Goal: Information Seeking & Learning: Learn about a topic

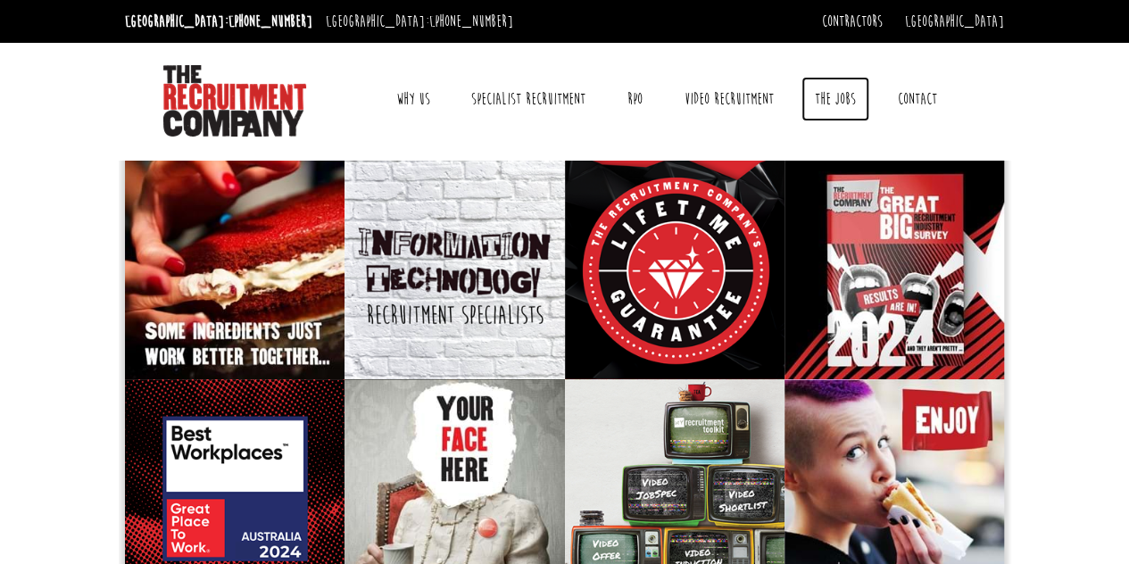
click at [829, 90] on link "The Jobs" at bounding box center [836, 99] width 68 height 45
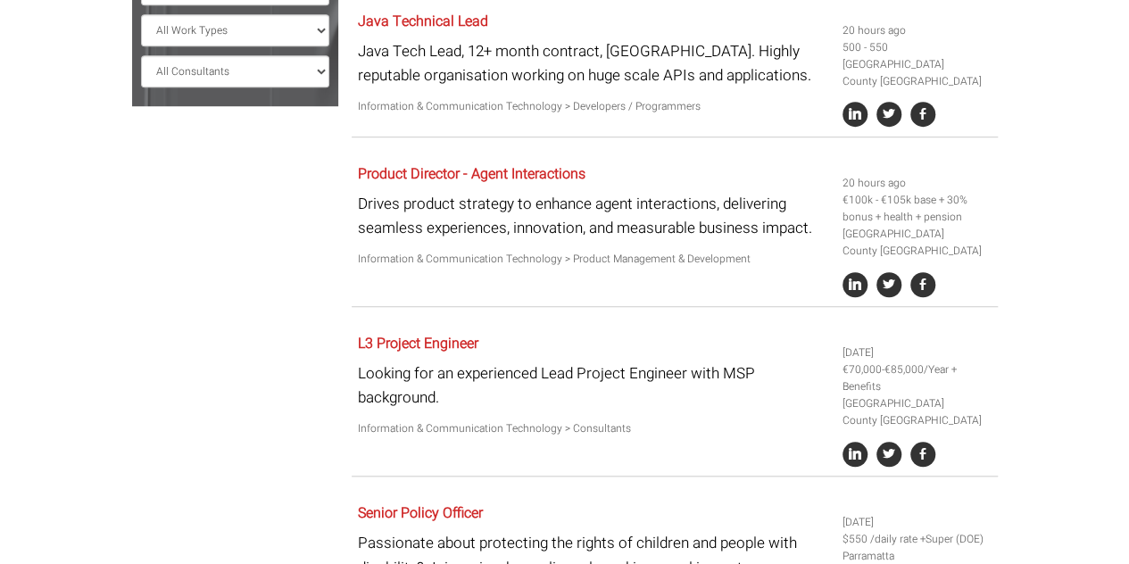
scroll to position [268, 0]
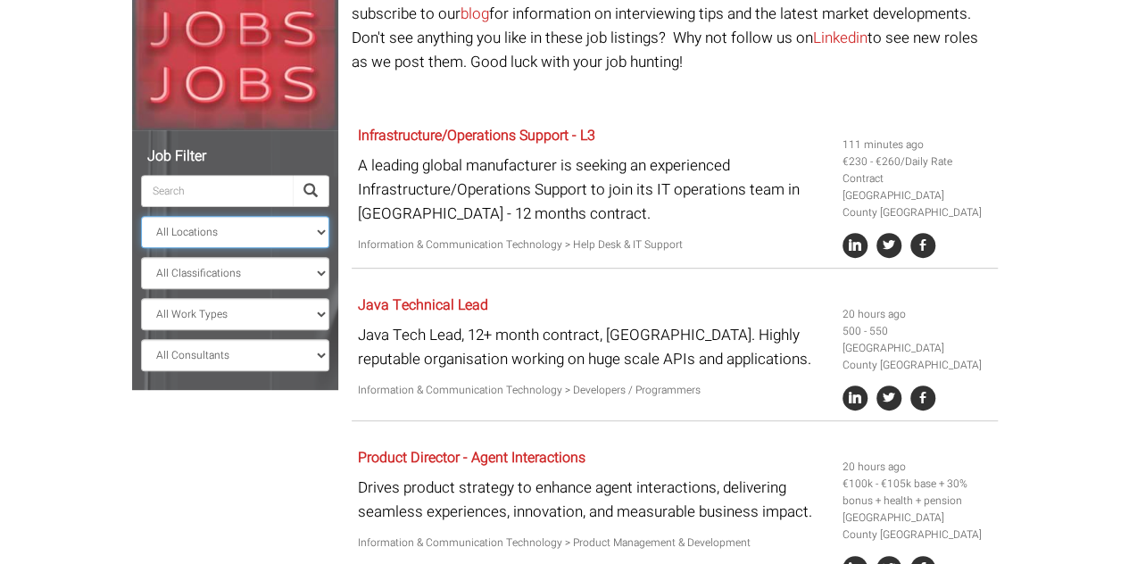
click at [293, 232] on select "All Locations [GEOGRAPHIC_DATA] [GEOGRAPHIC_DATA] [GEOGRAPHIC_DATA] [GEOGRAPHIC…" at bounding box center [235, 232] width 188 height 32
select select "[GEOGRAPHIC_DATA]"
click at [141, 216] on select "All Locations [GEOGRAPHIC_DATA] [GEOGRAPHIC_DATA] [GEOGRAPHIC_DATA] [GEOGRAPHIC…" at bounding box center [235, 232] width 188 height 32
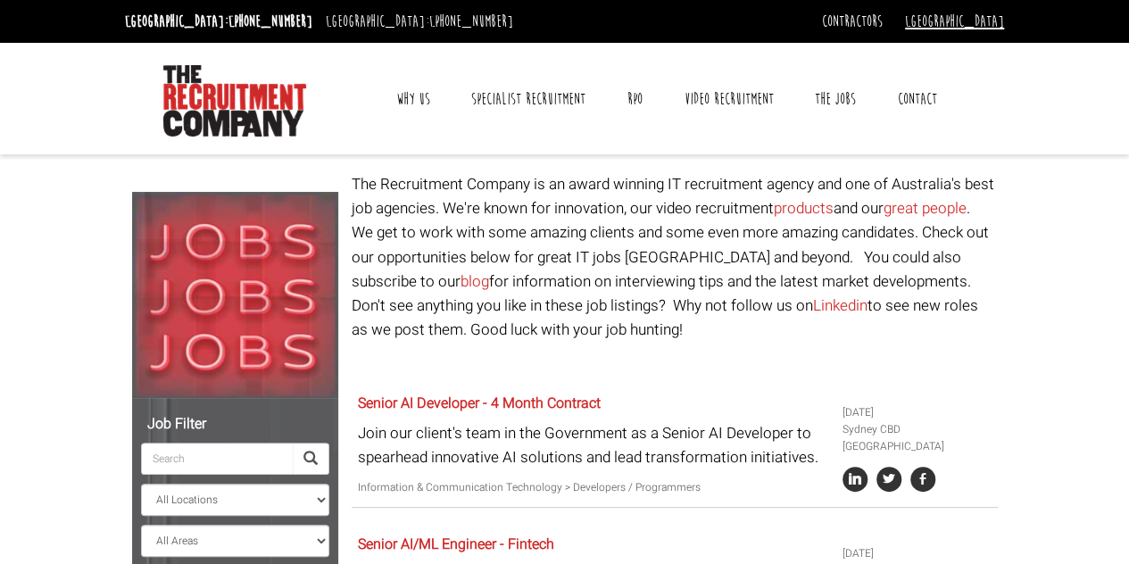
click at [995, 21] on link "[GEOGRAPHIC_DATA]" at bounding box center [954, 22] width 99 height 20
click at [974, 45] on link "[GEOGRAPHIC_DATA]" at bounding box center [945, 51] width 118 height 26
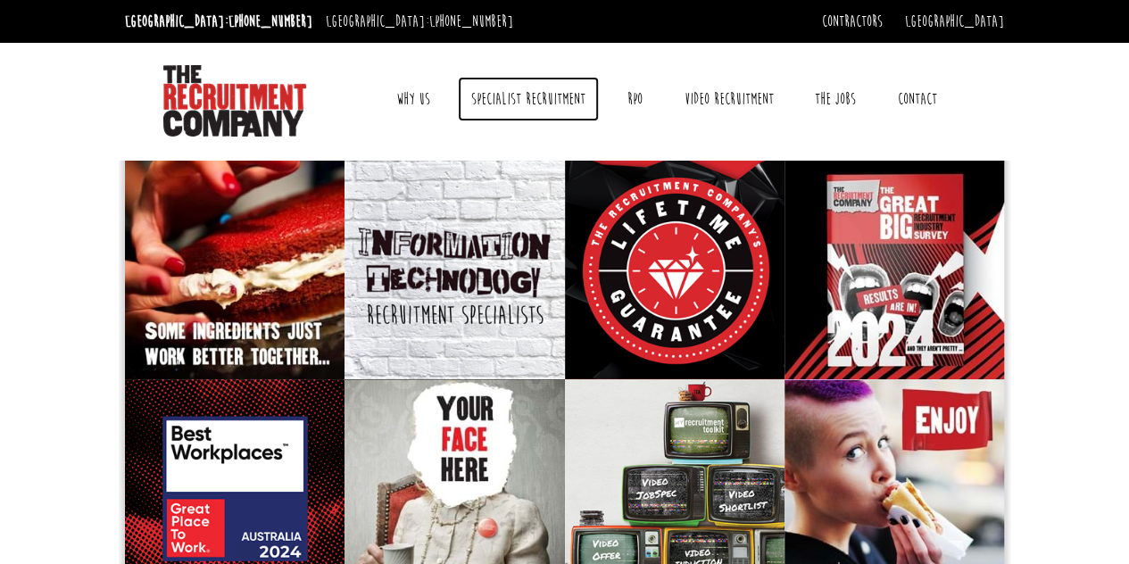
click at [539, 100] on link "Specialist Recruitment" at bounding box center [528, 99] width 141 height 45
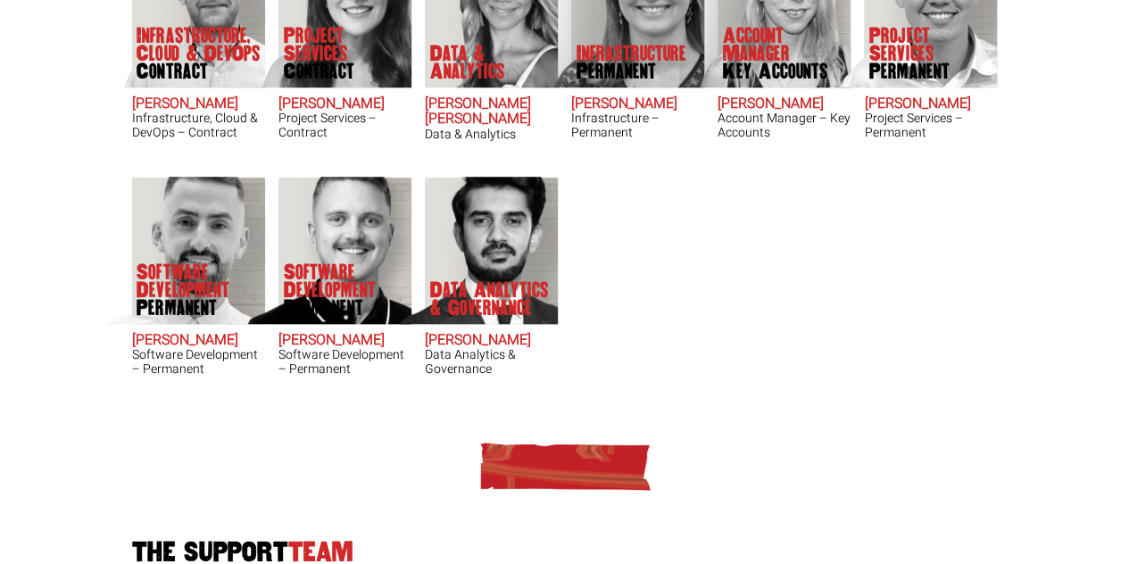
scroll to position [714, 0]
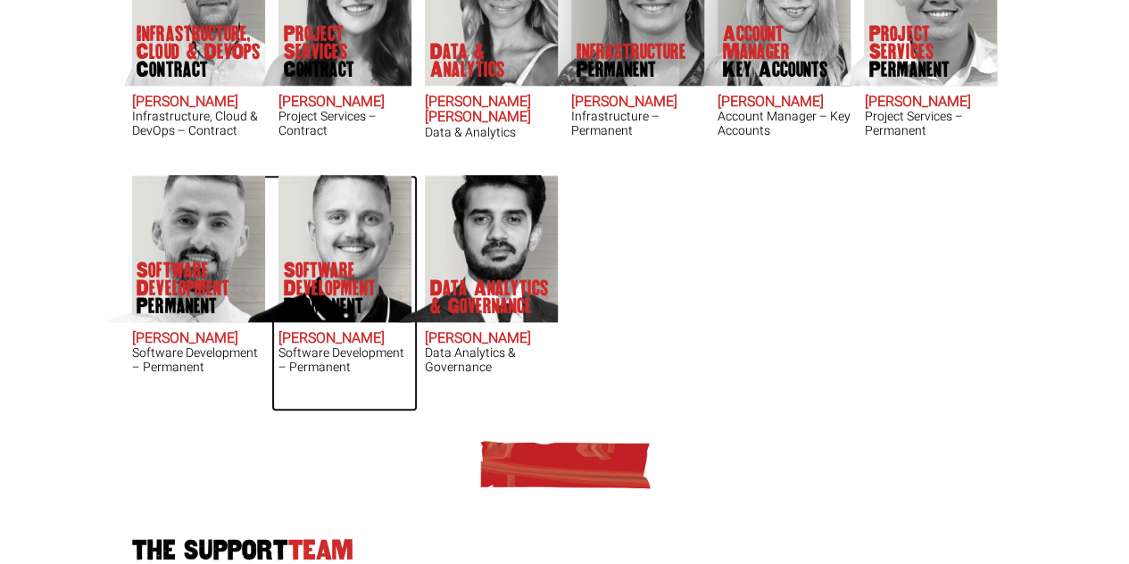
click at [347, 235] on img at bounding box center [325, 248] width 171 height 147
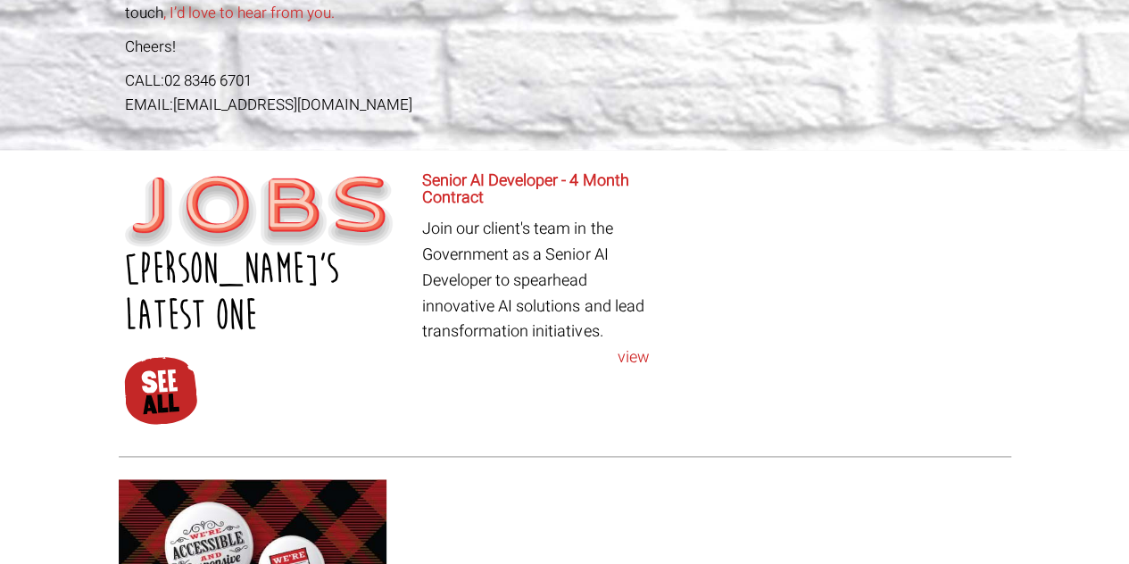
scroll to position [982, 0]
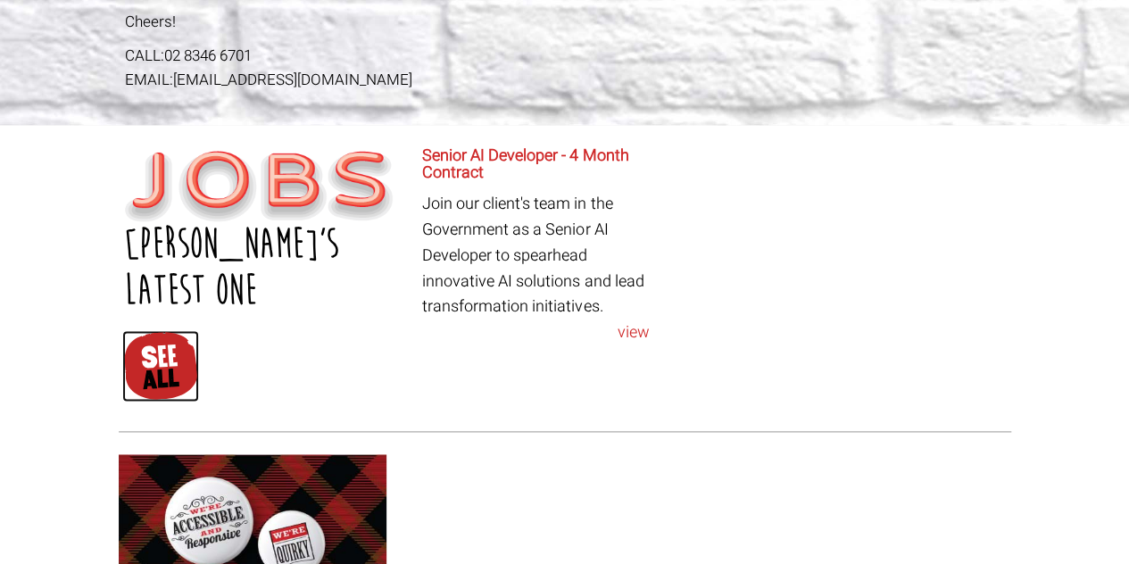
click at [164, 330] on img at bounding box center [160, 365] width 76 height 71
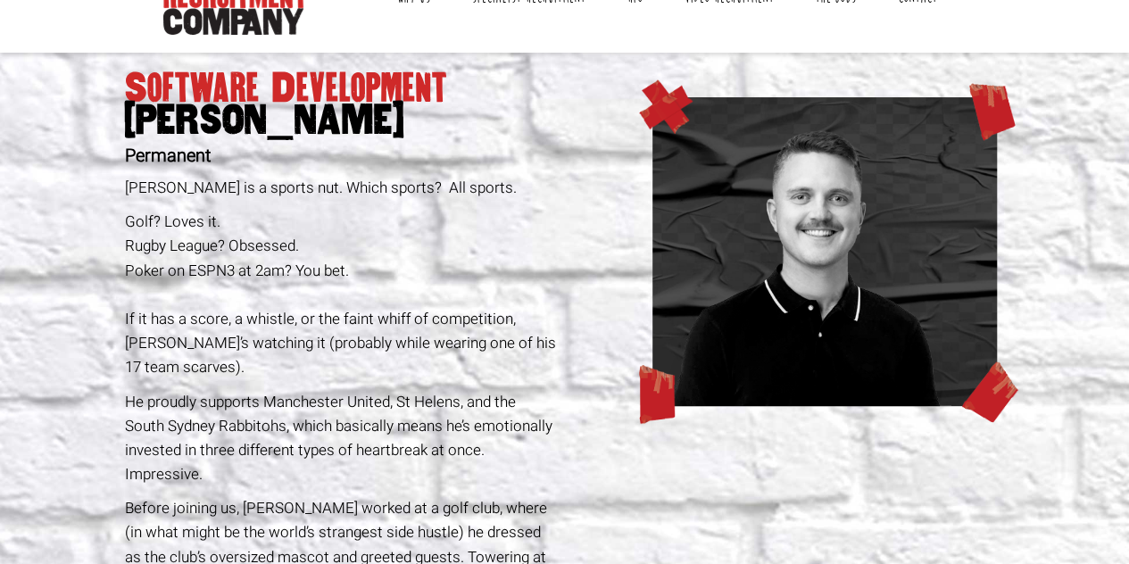
scroll to position [0, 0]
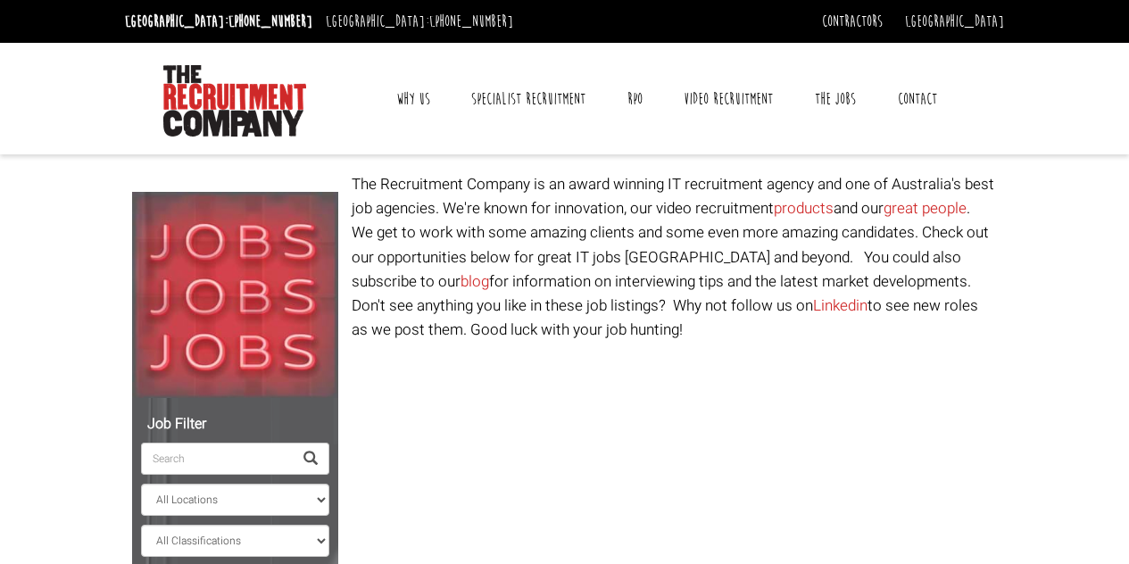
select select "[PERSON_NAME]"
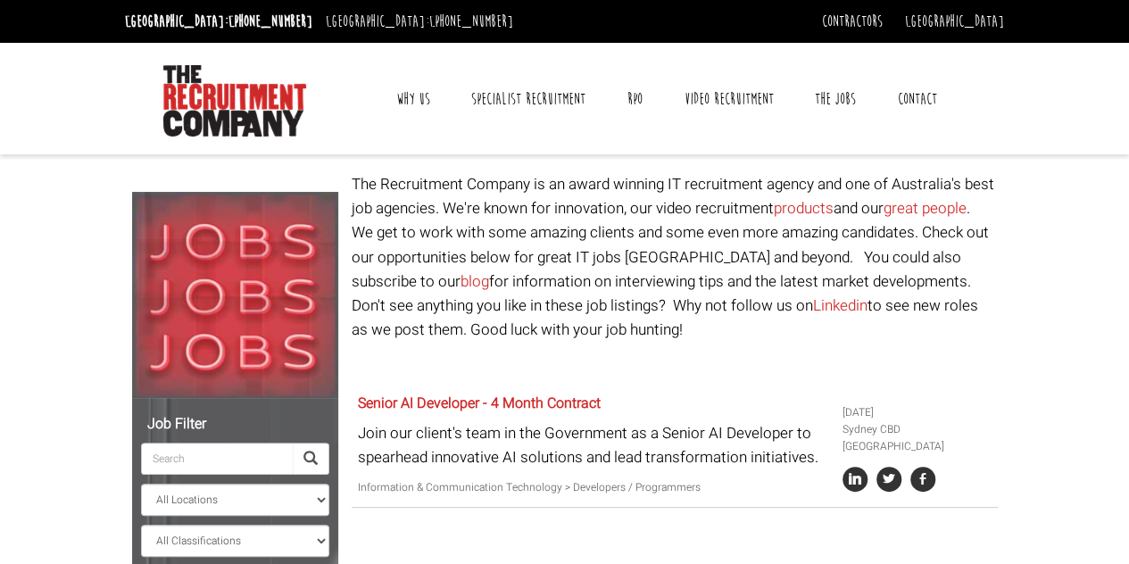
click at [412, 89] on link "Why Us" at bounding box center [413, 99] width 61 height 45
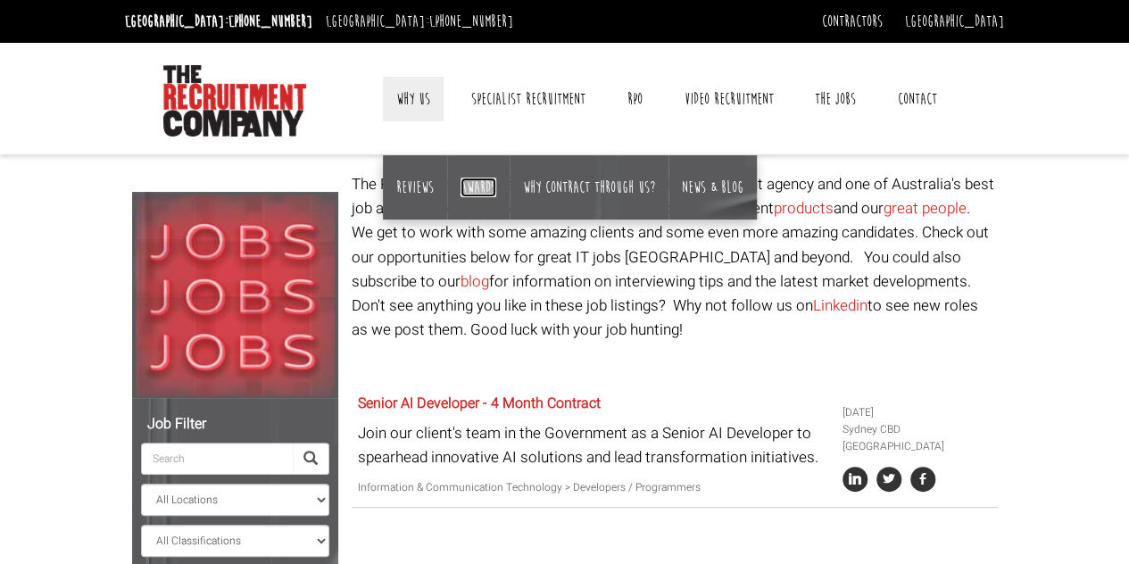
click at [470, 187] on link "Awards" at bounding box center [479, 188] width 36 height 20
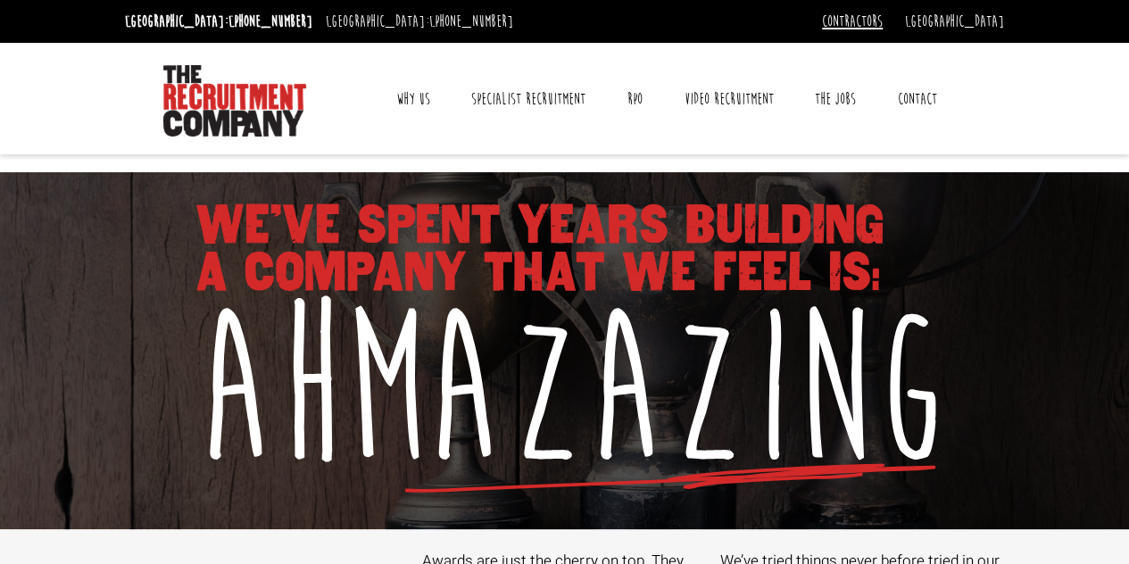
click at [883, 19] on link "Contractors" at bounding box center [852, 22] width 61 height 20
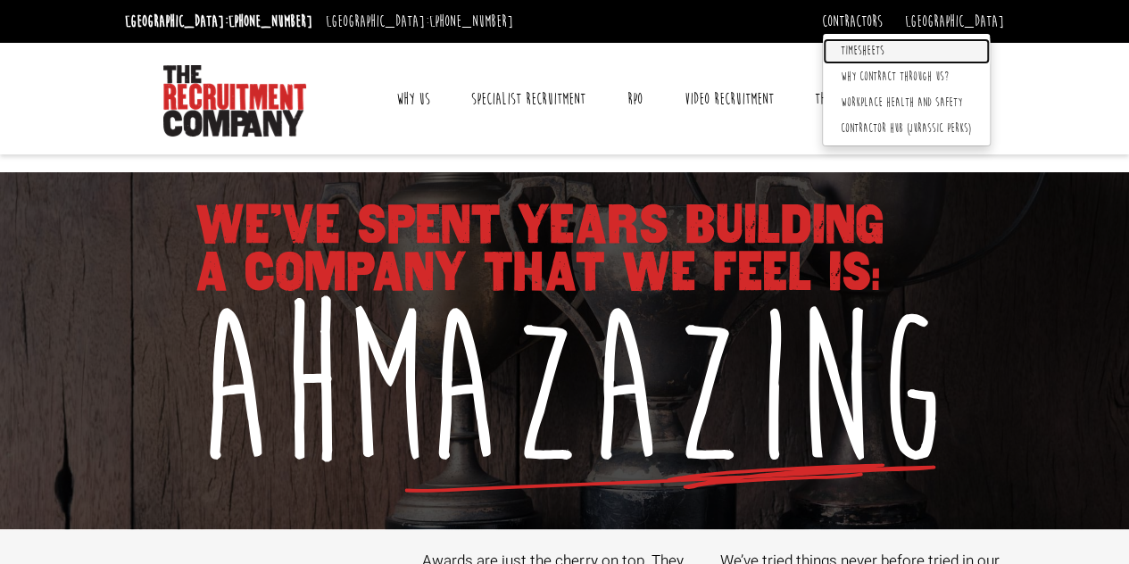
click at [925, 44] on link "Timesheets" at bounding box center [906, 51] width 167 height 26
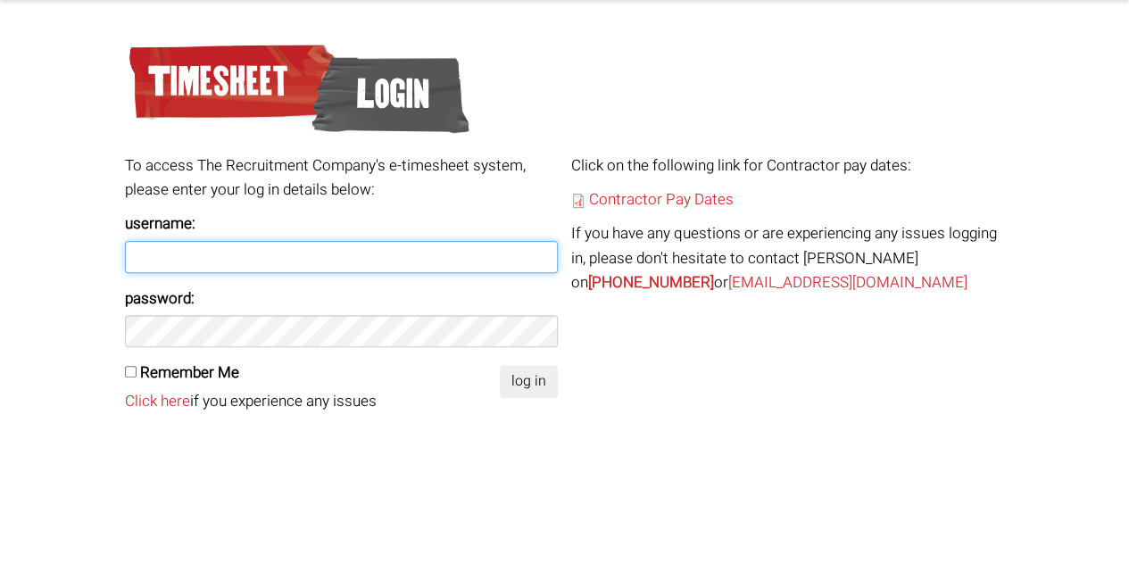
scroll to position [179, 0]
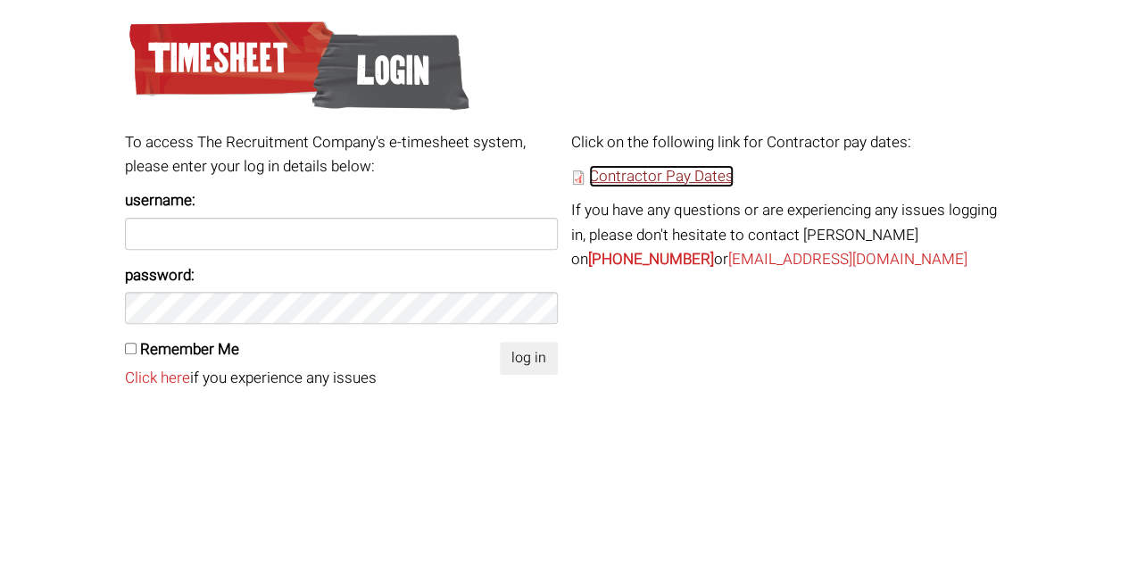
click at [666, 169] on link "Contractor Pay Dates" at bounding box center [661, 176] width 145 height 22
